Goal: Task Accomplishment & Management: Complete application form

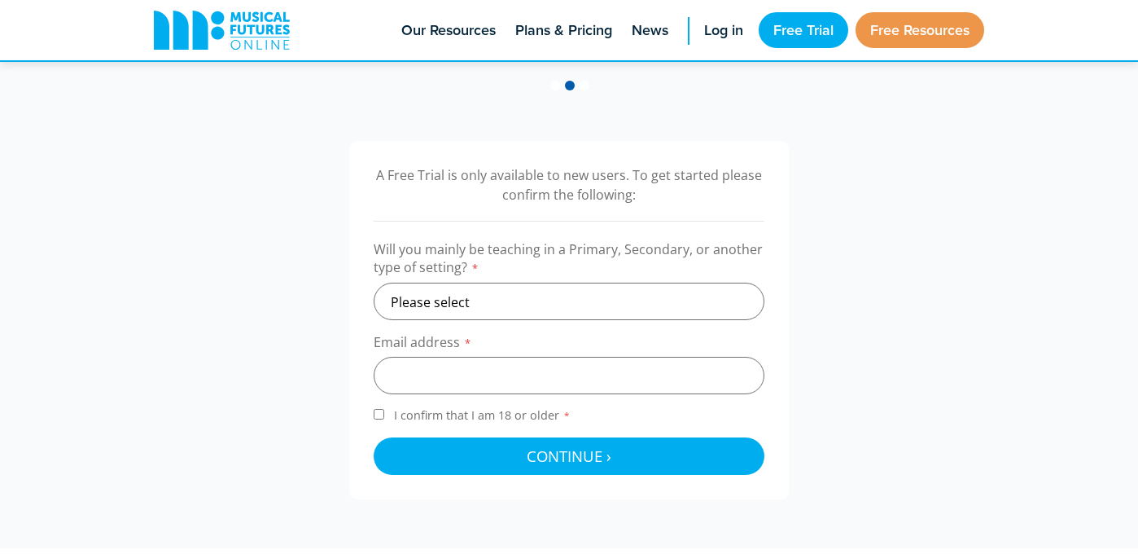
scroll to position [484, 0]
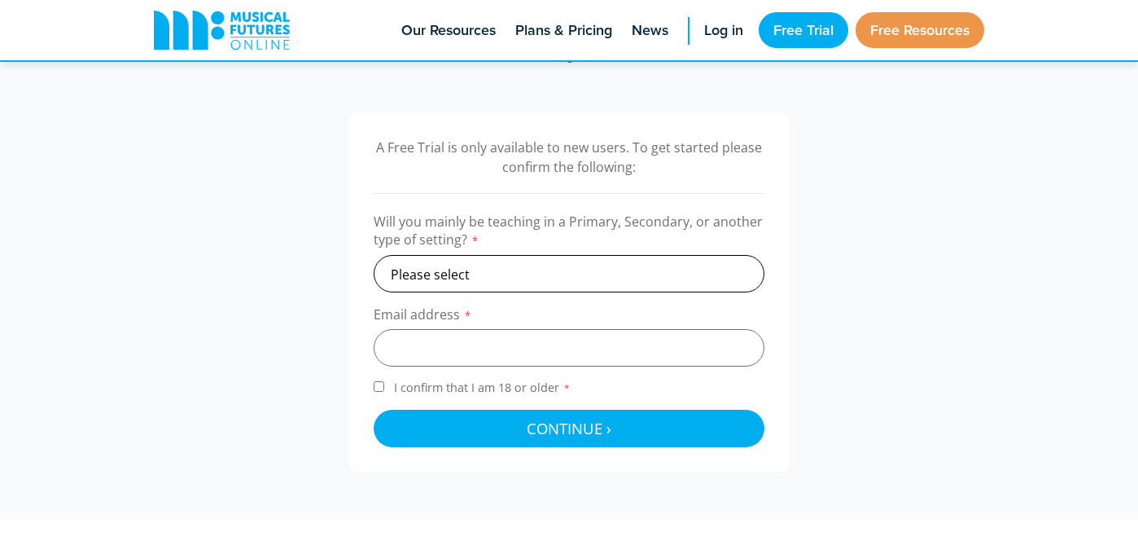
click at [549, 275] on select "Please select Primary Secondary Other" at bounding box center [569, 273] width 391 height 37
select select "secondary"
click at [374, 255] on select "Please select Primary Secondary Other" at bounding box center [569, 273] width 391 height 37
click at [472, 351] on input "email" at bounding box center [569, 347] width 391 height 37
type input "sgeiser@thepegasusschool.org"
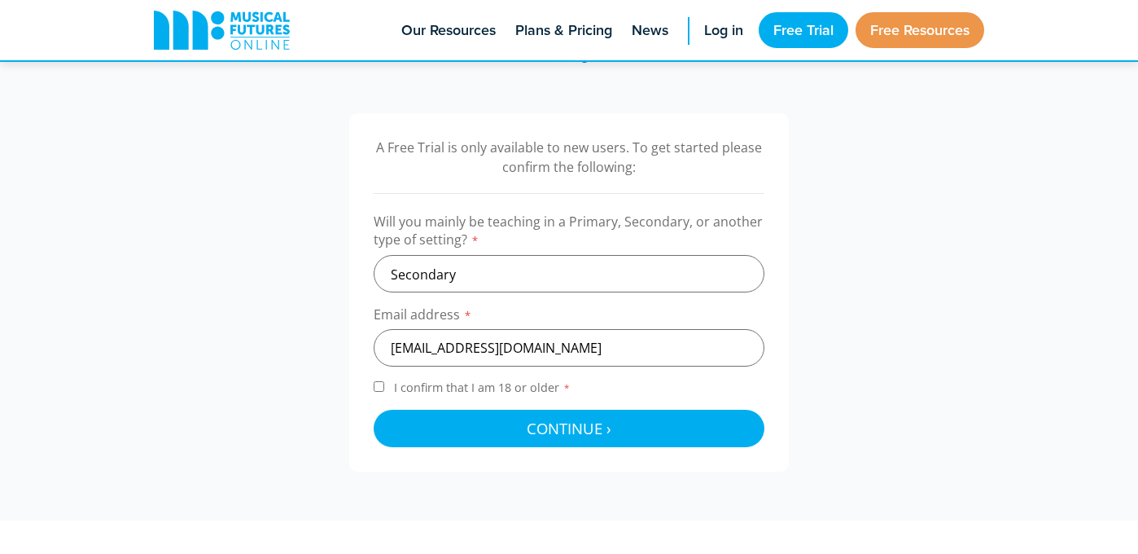
click at [379, 383] on input "I confirm that I am 18 or older *" at bounding box center [379, 386] width 11 height 11
checkbox input "true"
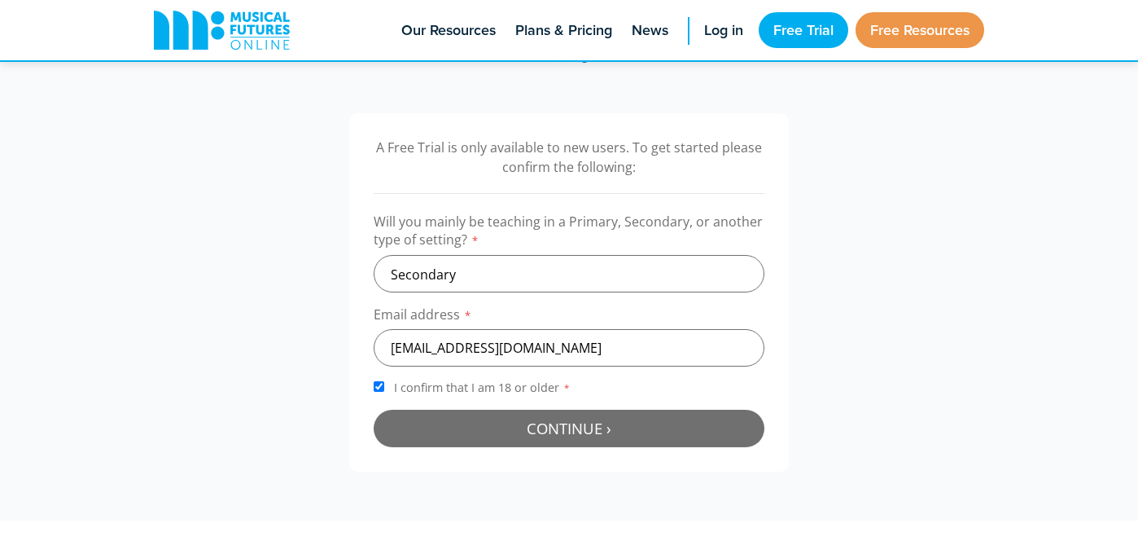
click at [453, 433] on button "Continue › Checking your details..." at bounding box center [569, 427] width 391 height 37
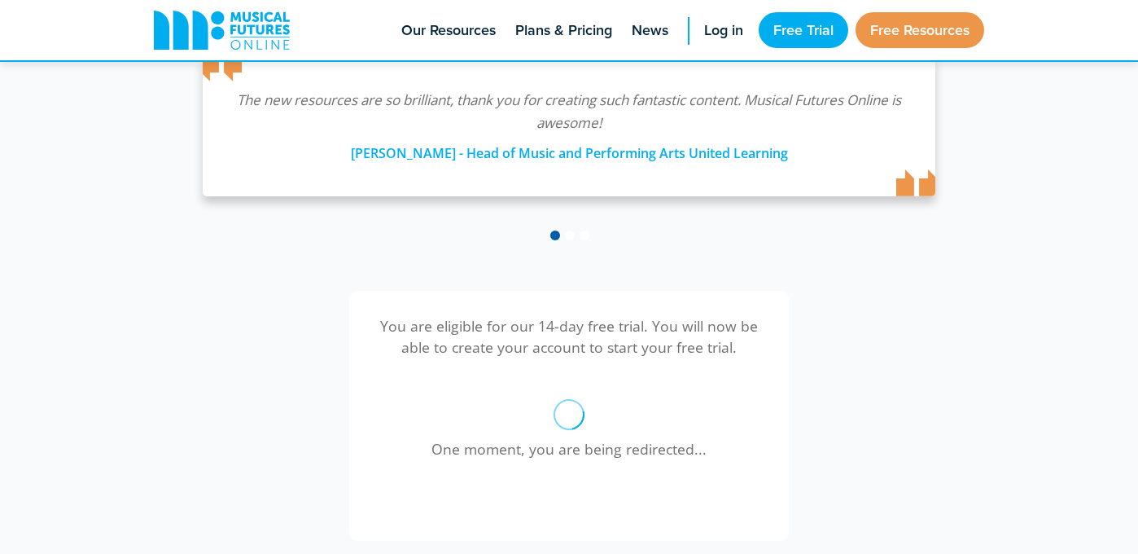
scroll to position [299, 0]
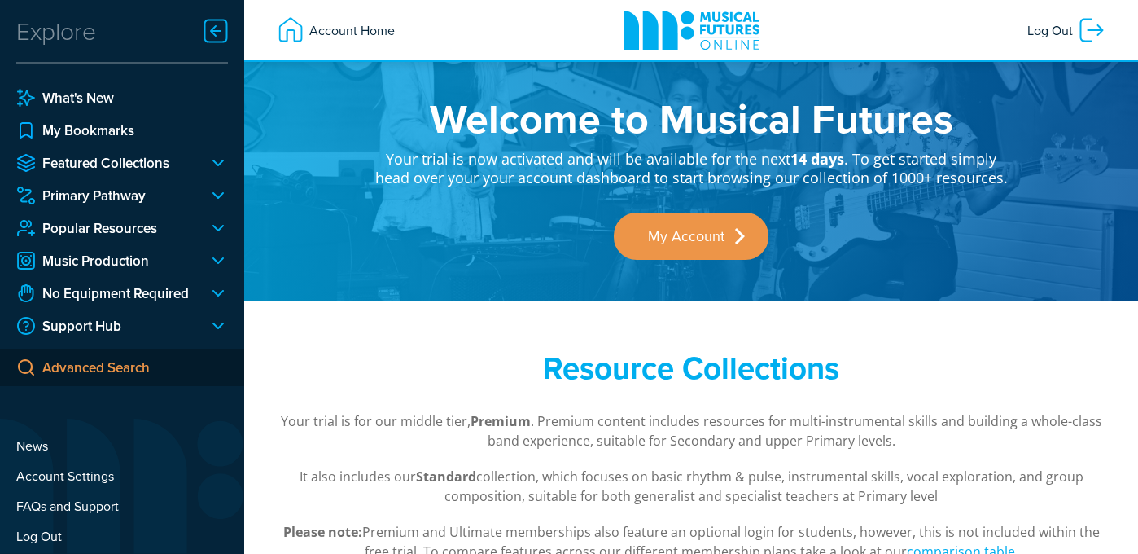
click at [61, 370] on link "Advanced Search" at bounding box center [122, 366] width 244 height 37
